Goal: Information Seeking & Learning: Learn about a topic

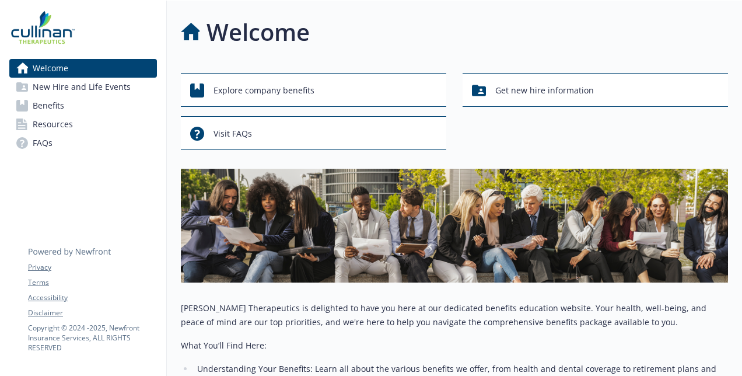
click at [52, 106] on span "Benefits" at bounding box center [48, 105] width 31 height 19
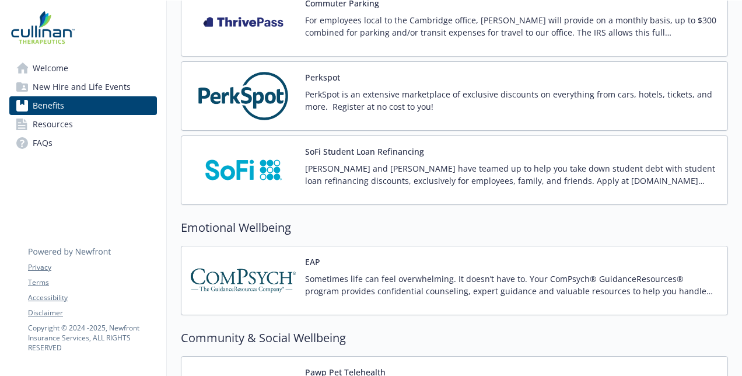
scroll to position [1437, 0]
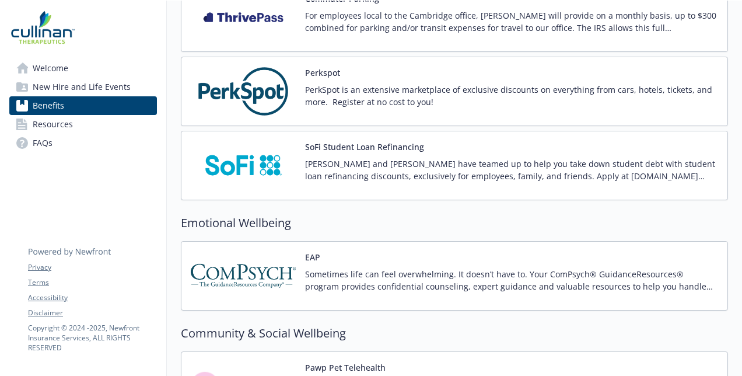
click at [70, 89] on span "New Hire and Life Events" at bounding box center [82, 87] width 98 height 19
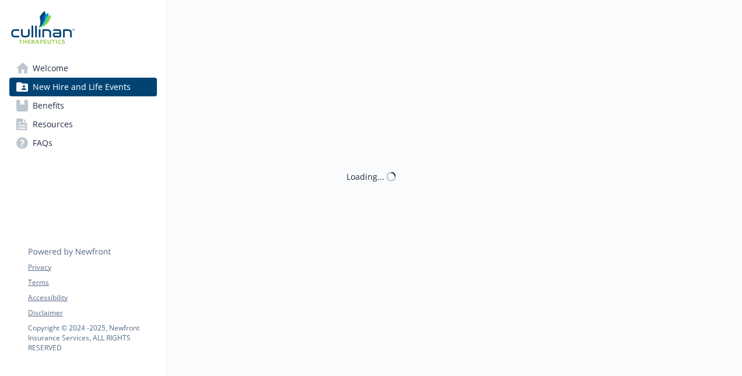
scroll to position [215, 0]
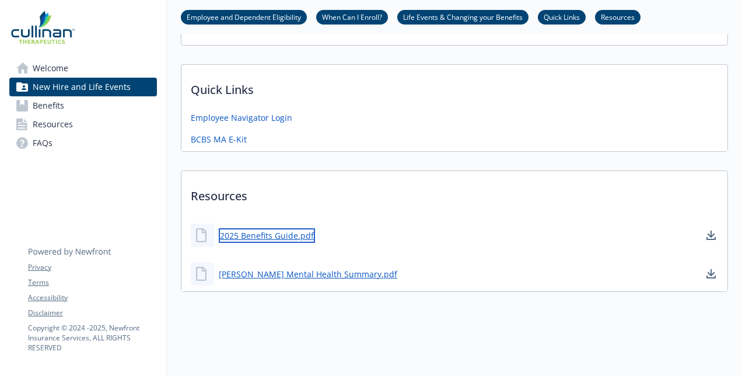
click at [283, 228] on link "2025 Benefits Guide.pdf" at bounding box center [267, 235] width 96 height 15
click at [55, 124] on span "Resources" at bounding box center [53, 124] width 40 height 19
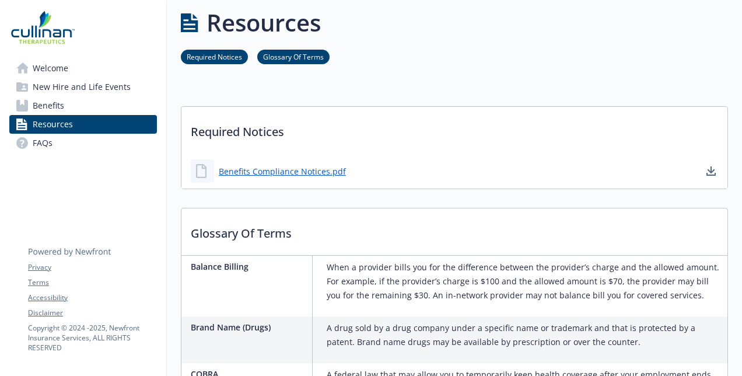
scroll to position [215, 0]
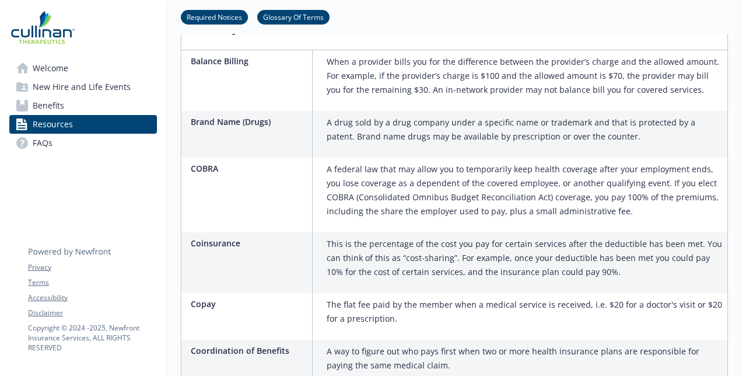
click at [50, 103] on span "Benefits" at bounding box center [48, 105] width 31 height 19
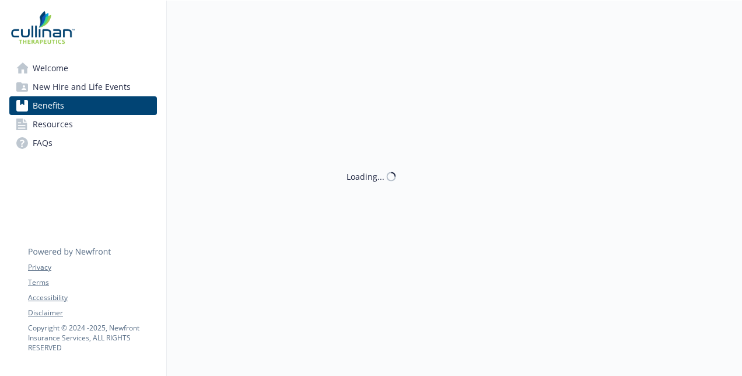
scroll to position [215, 0]
